Goal: Navigation & Orientation: Find specific page/section

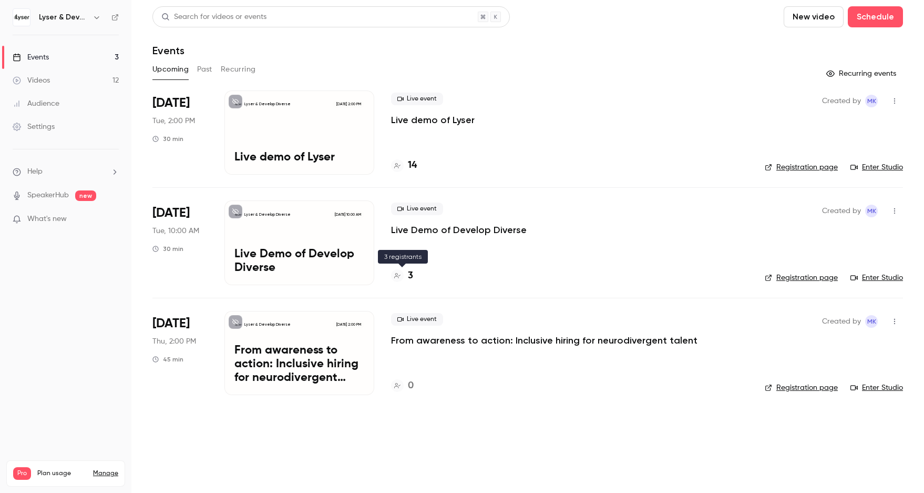
click at [410, 278] on h4 "3" at bounding box center [410, 276] width 5 height 14
click at [411, 276] on h4 "3" at bounding box center [410, 276] width 5 height 14
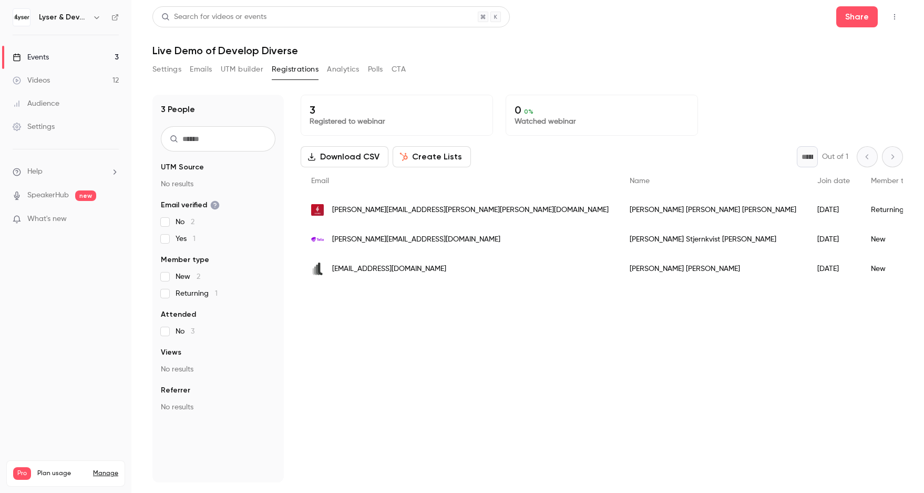
click at [36, 56] on div "Events" at bounding box center [31, 57] width 36 height 11
